Goal: Use online tool/utility: Utilize a website feature to perform a specific function

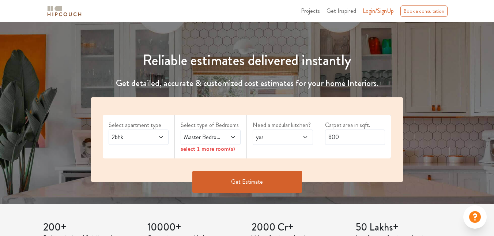
scroll to position [59, 0]
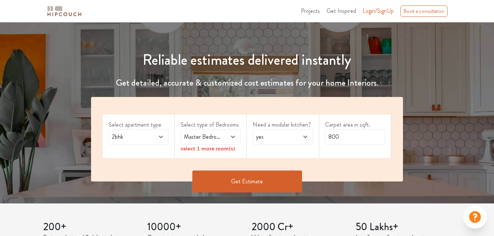
click at [161, 134] on icon at bounding box center [161, 137] width 6 height 6
click at [151, 137] on span at bounding box center [157, 136] width 13 height 9
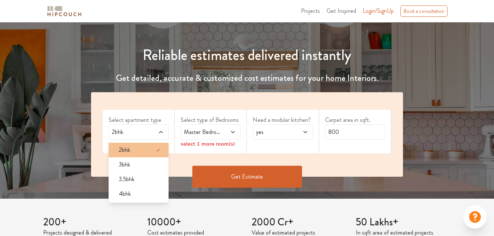
scroll to position [65, 0]
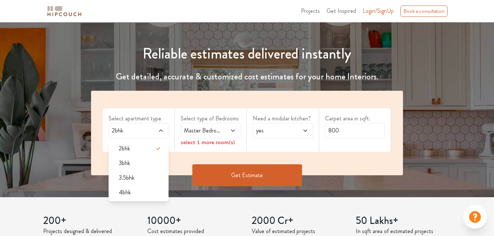
click at [224, 132] on span at bounding box center [229, 130] width 13 height 9
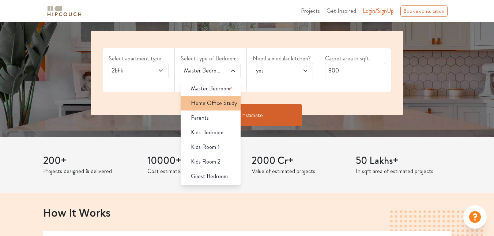
scroll to position [127, 0]
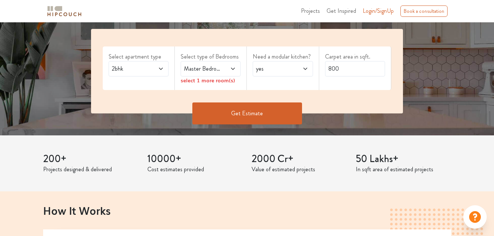
click at [223, 73] on div "Master Bedroom" at bounding box center [211, 68] width 60 height 15
click at [264, 66] on span "yes" at bounding box center [275, 68] width 40 height 9
click at [267, 108] on li "no" at bounding box center [283, 101] width 60 height 15
click at [352, 70] on input "800" at bounding box center [355, 68] width 60 height 15
type input "8"
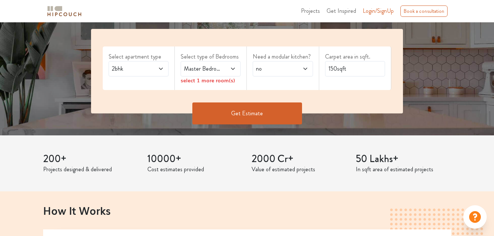
click at [246, 111] on button "Get Estimate" at bounding box center [247, 113] width 110 height 22
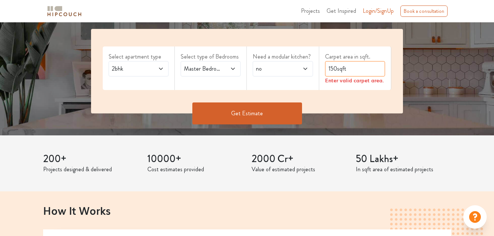
click at [366, 64] on input "150sqft" at bounding box center [355, 68] width 60 height 15
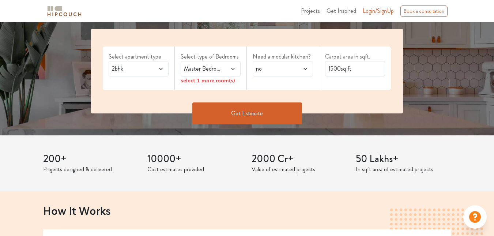
click at [301, 86] on div "Select apartment type 2bhk Select type of Bedrooms Master Bedroom select 1 more…" at bounding box center [247, 71] width 312 height 84
click at [264, 117] on button "Get Estimate" at bounding box center [247, 113] width 110 height 22
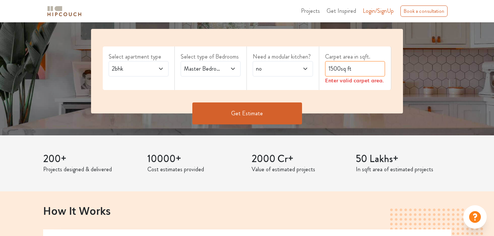
click at [360, 65] on input "1500sq ft" at bounding box center [355, 68] width 60 height 15
type input "1"
type input "3500sqft"
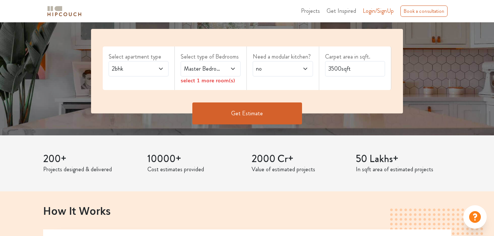
click at [270, 111] on button "Get Estimate" at bounding box center [247, 113] width 110 height 22
